Goal: Check status: Check status

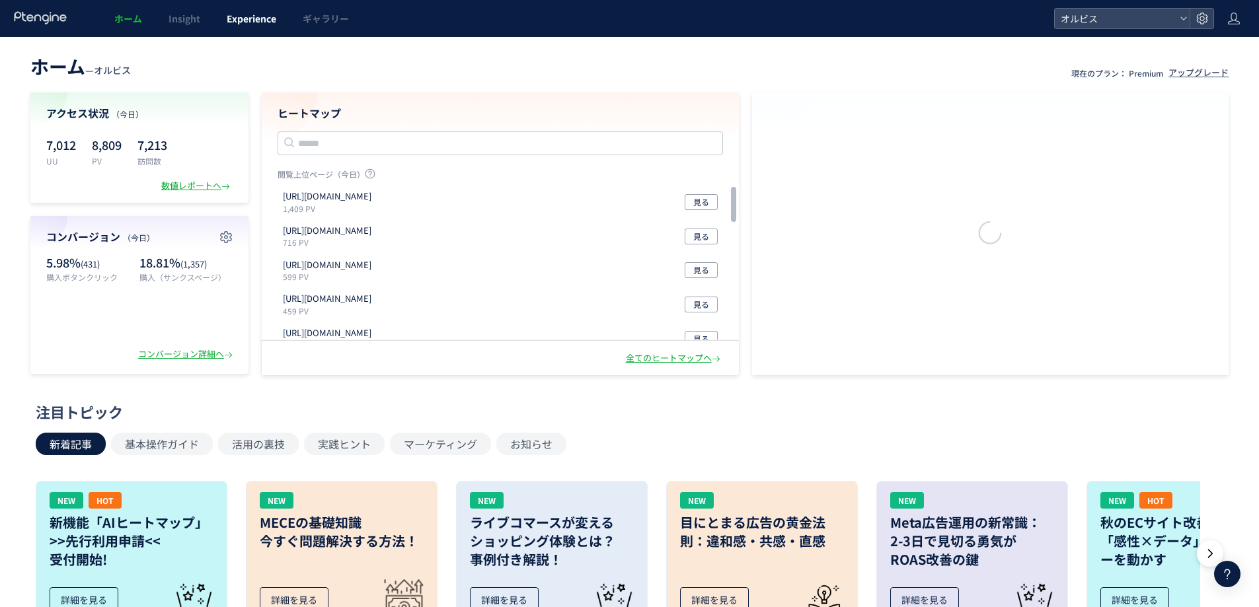
click at [241, 15] on span "Experience" at bounding box center [252, 18] width 50 height 13
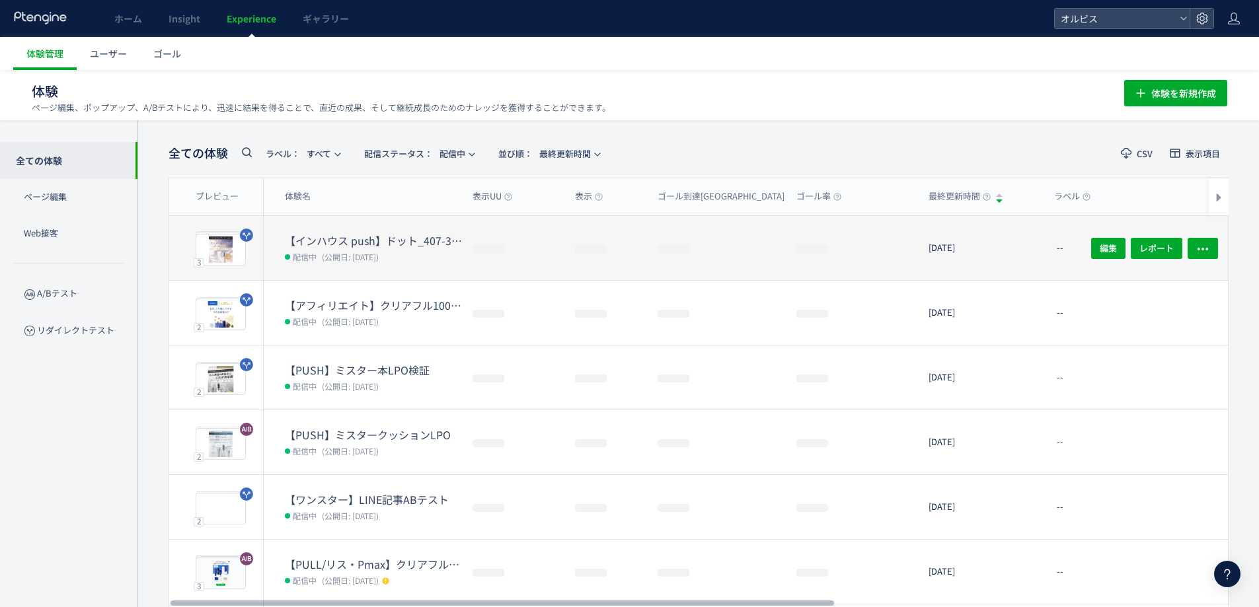
click at [392, 262] on dd "配信中 (公開日: [DATE])" at bounding box center [373, 256] width 177 height 17
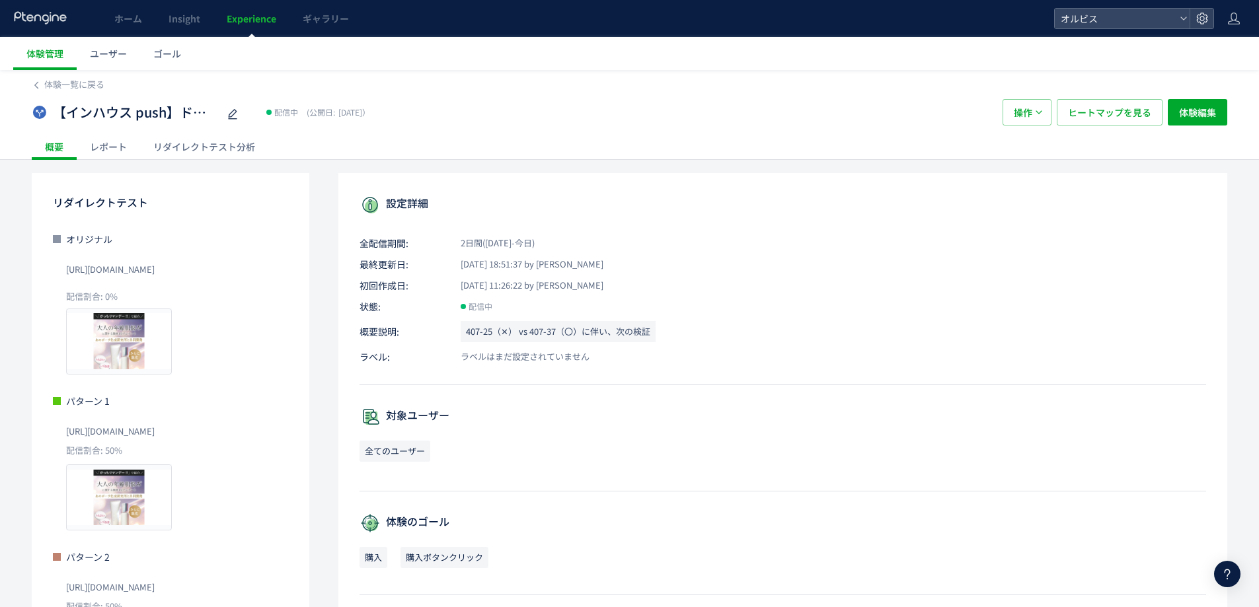
click at [200, 152] on div "リダイレクトテスト分析" at bounding box center [204, 146] width 128 height 26
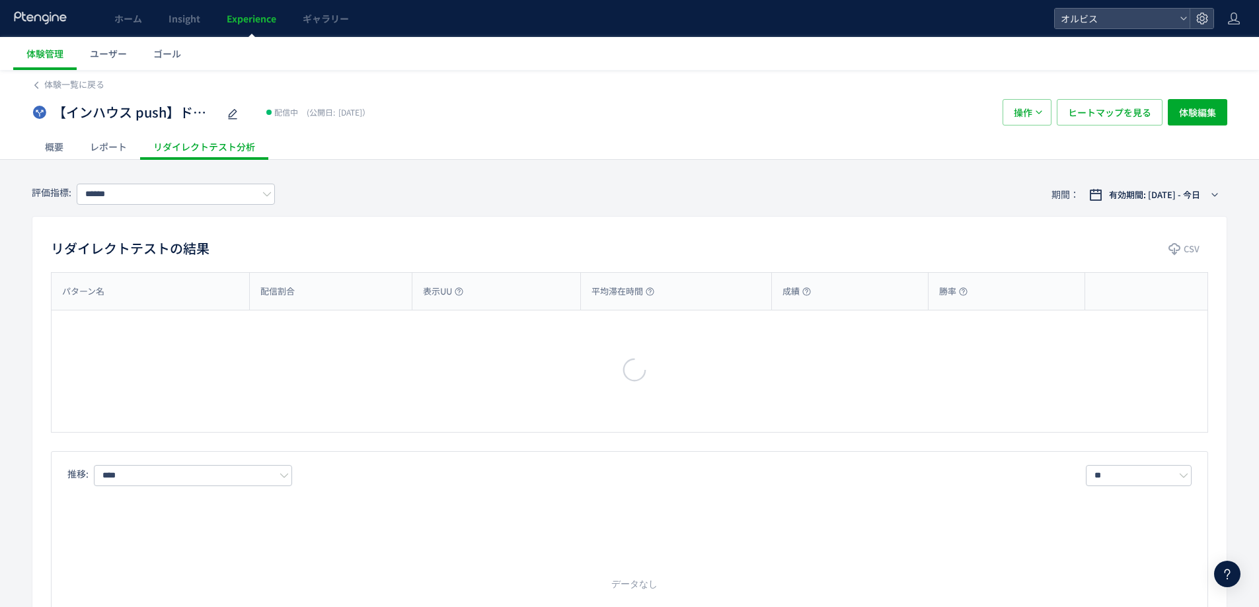
type input "**"
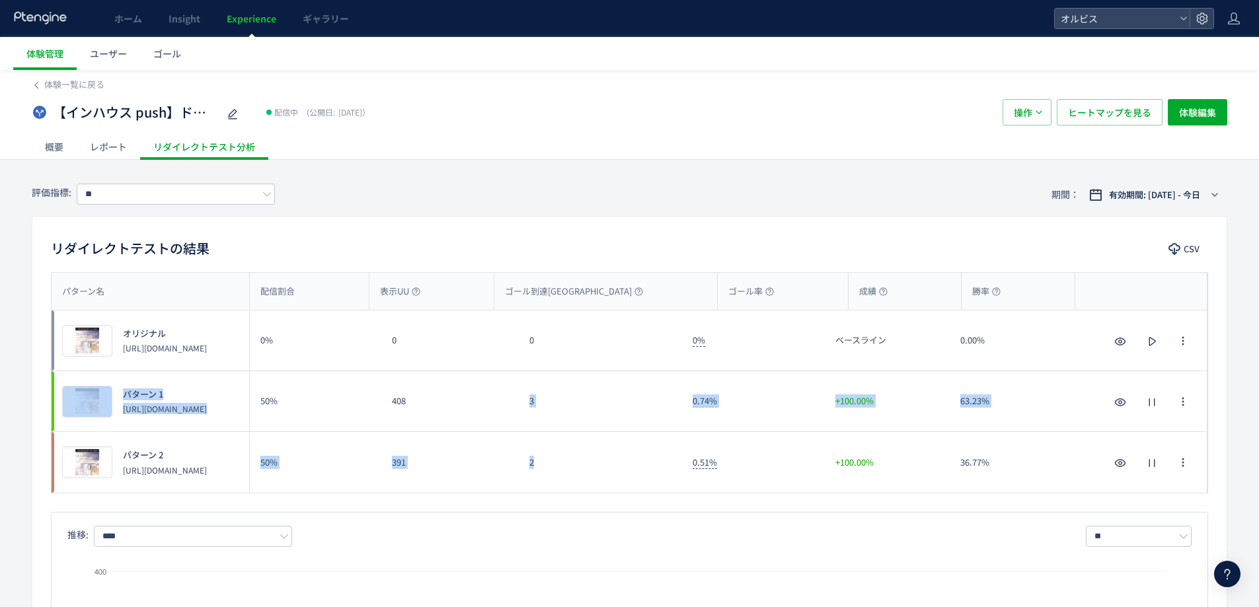
drag, startPoint x: 548, startPoint y: 484, endPoint x: 495, endPoint y: 376, distance: 120.9
click at [495, 376] on div "プレビュー オリジナル [URL][DOMAIN_NAME] 0% 0 0 0% ベースライン 0.00% プレビュー オリジナル [URL][DOMAIN_…" at bounding box center [630, 402] width 1156 height 182
click at [511, 400] on div "408" at bounding box center [449, 401] width 137 height 60
drag, startPoint x: 500, startPoint y: 403, endPoint x: 556, endPoint y: 490, distance: 103.7
click at [555, 486] on div "プレビュー オリジナル [URL][DOMAIN_NAME] 0% 0 0 0% ベースライン 0.00% プレビュー オリジナル [URL][DOMAIN_…" at bounding box center [630, 402] width 1156 height 182
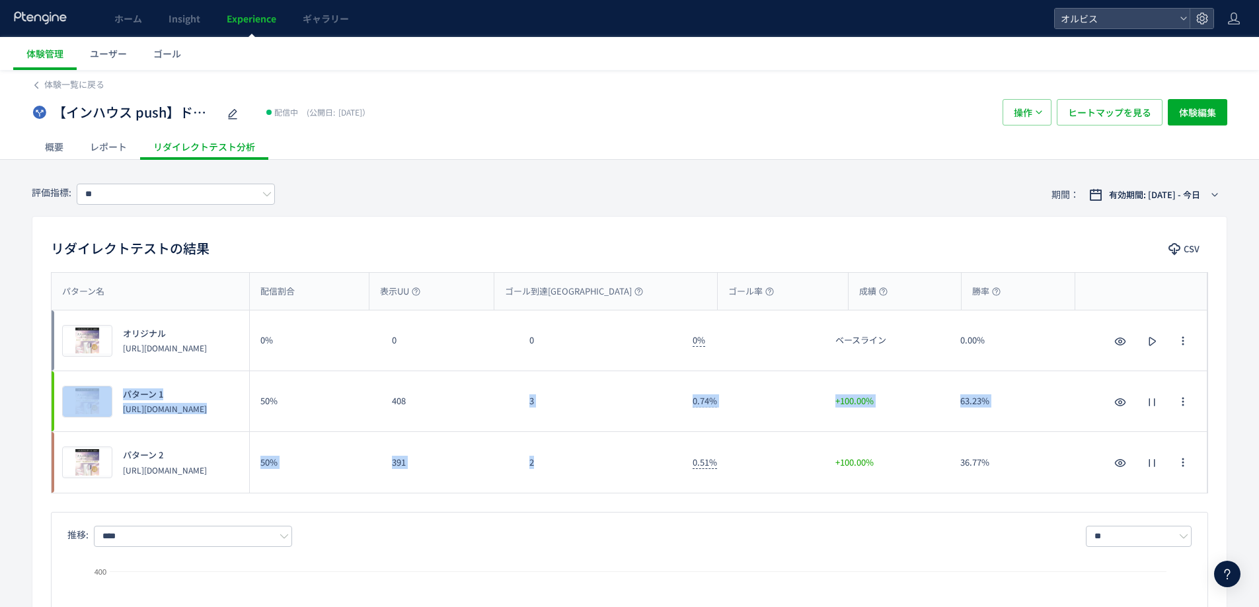
click at [556, 493] on div "パターン名 配信割合 表示UU ゴール到達UU ゴール率 成績 勝率 パターン名 プレビュー オリジナル [URL][DOMAIN_NAME] 0% 0 0 …" at bounding box center [629, 382] width 1157 height 221
click at [562, 493] on div "パターン名 配信割合 表示UU ゴール到達UU ゴール率 成績 勝率 パターン名 プレビュー オリジナル [URL][DOMAIN_NAME] 0% 0 0 …" at bounding box center [629, 382] width 1157 height 221
click at [577, 491] on div "2" at bounding box center [600, 462] width 163 height 61
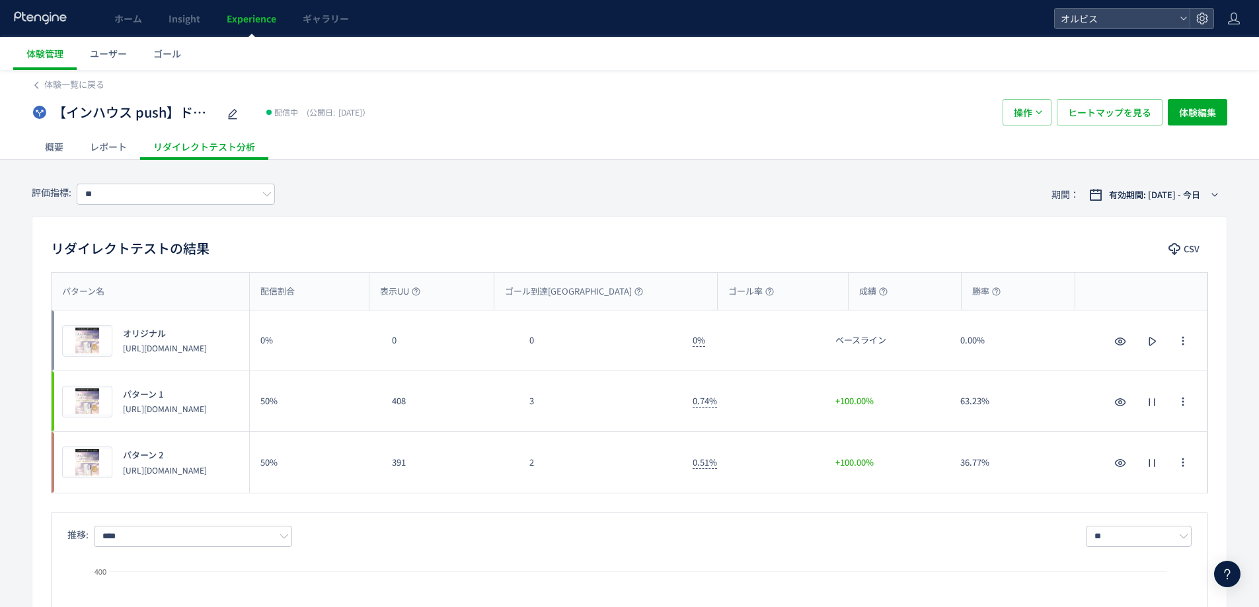
click at [761, 476] on div "0.51%" at bounding box center [753, 462] width 143 height 61
click at [768, 487] on div "0.51%" at bounding box center [753, 462] width 143 height 61
click at [252, 23] on span "Experience" at bounding box center [252, 18] width 50 height 13
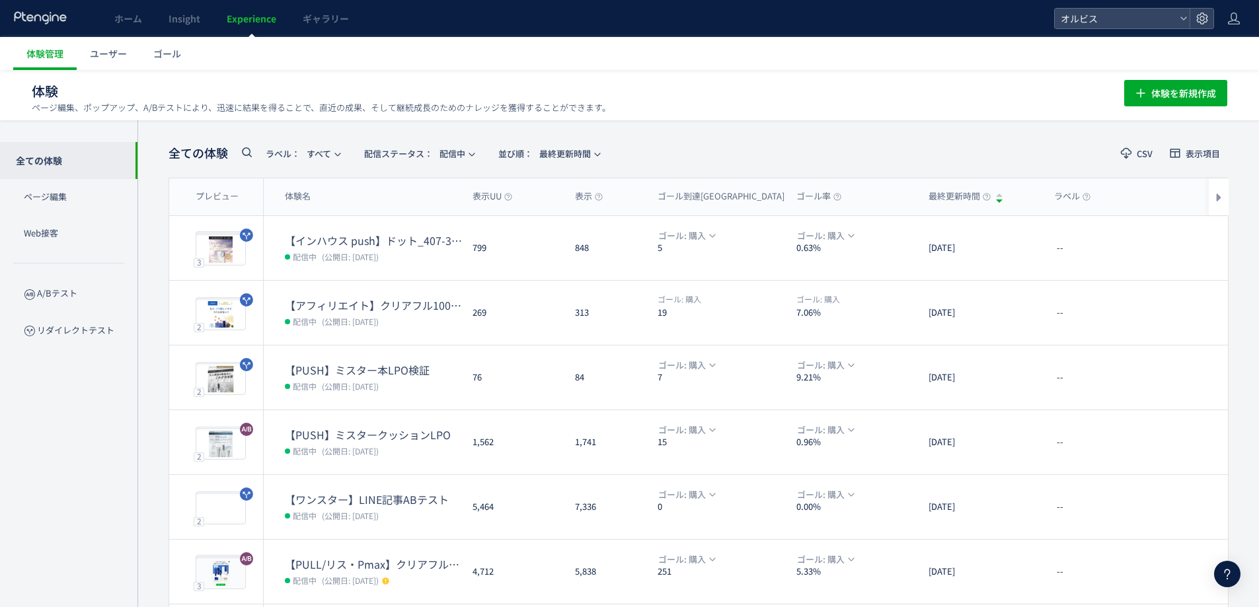
click at [1089, 102] on div "体験 ページ編集、ポップアップ、A/Bテストにより、迅速に結果を得ることで、直近の成果、そして継続成長のためのナレッジを獲得することができます。 体験を新規作成" at bounding box center [629, 91] width 1195 height 42
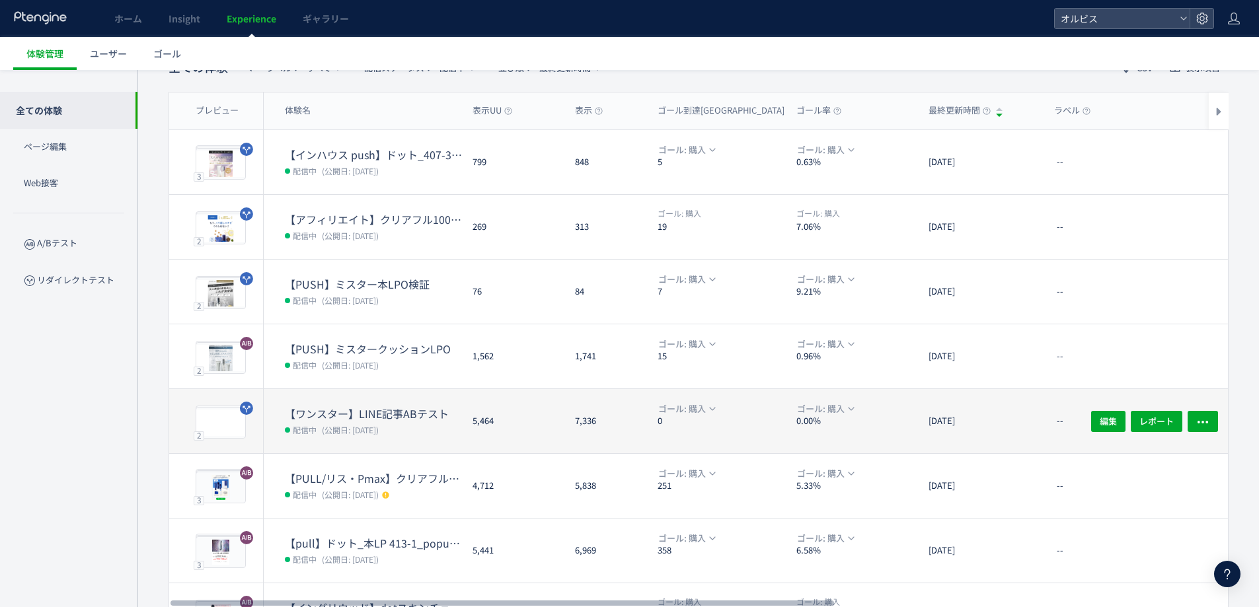
scroll to position [88, 0]
